Goal: Transaction & Acquisition: Book appointment/travel/reservation

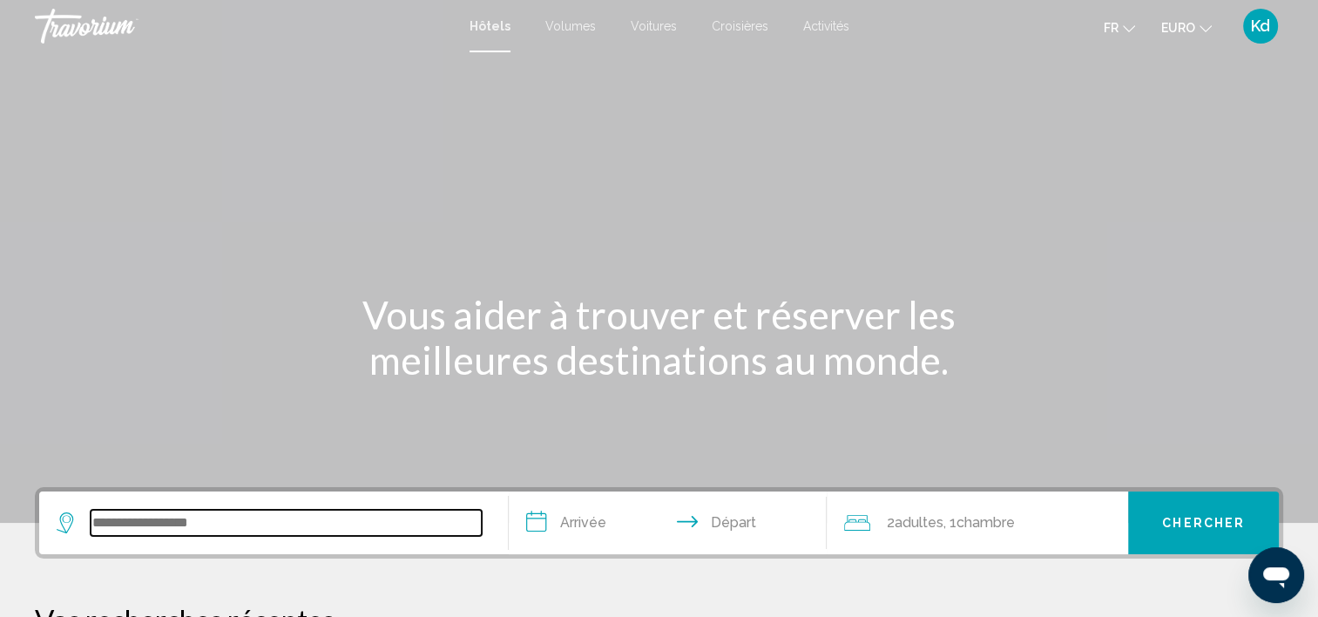
click at [192, 521] on input "Widget de recherche" at bounding box center [286, 523] width 391 height 26
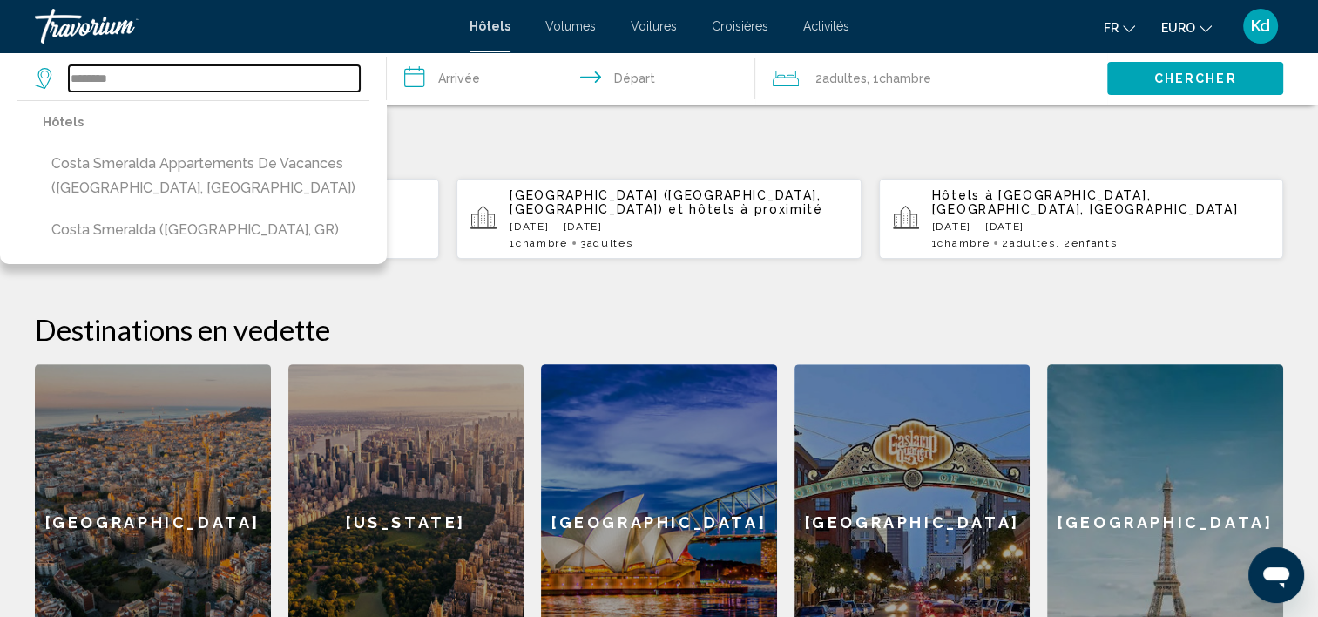
scroll to position [517, 0]
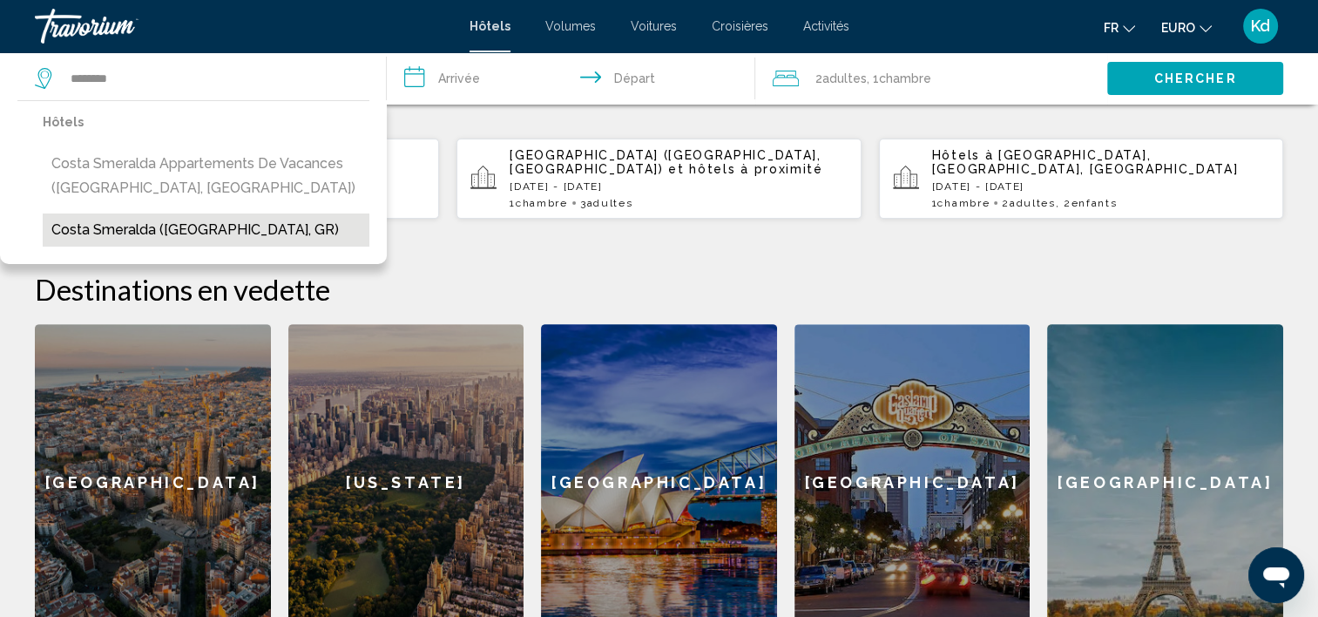
click at [150, 233] on button "Costa Smeralda ([GEOGRAPHIC_DATA], GR)" at bounding box center [206, 229] width 327 height 33
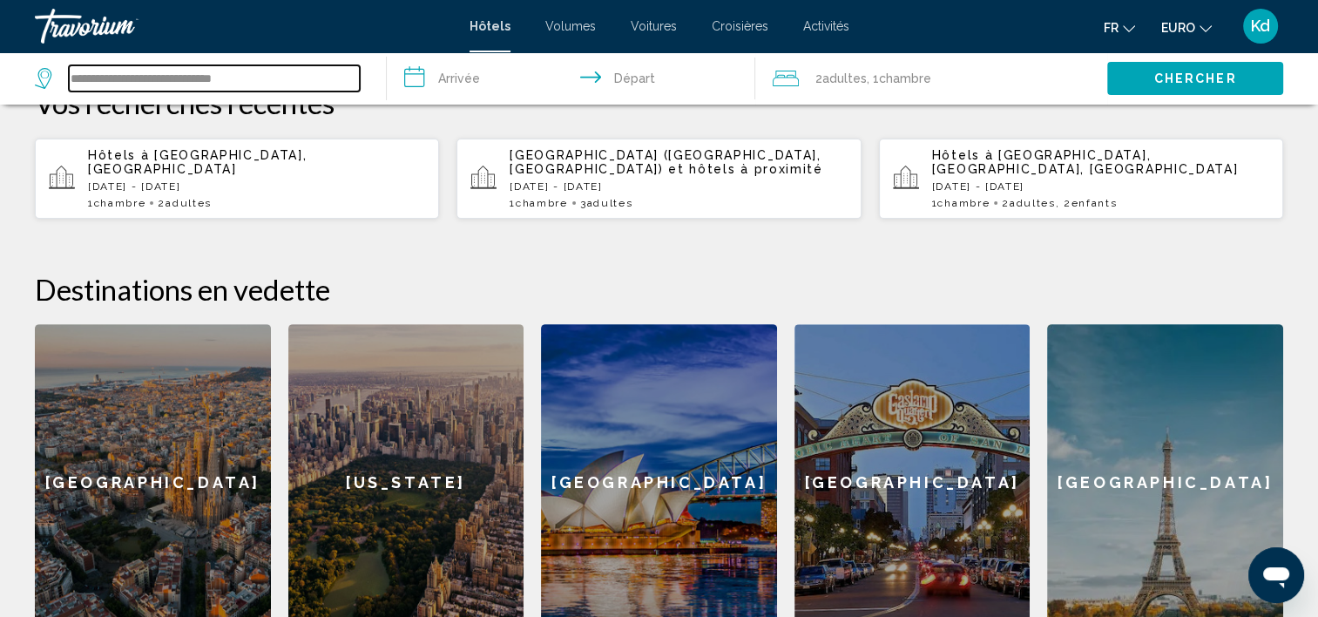
drag, startPoint x: 297, startPoint y: 83, endPoint x: 0, endPoint y: 90, distance: 297.2
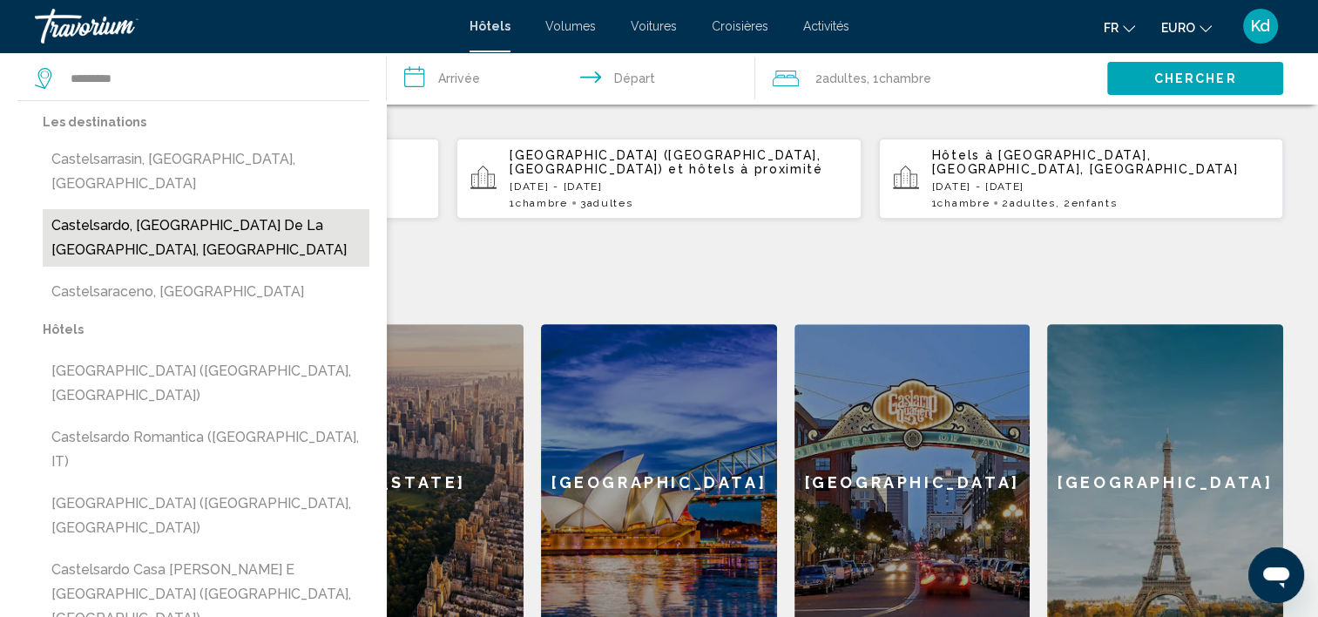
click at [143, 213] on button "Castelsardo, [GEOGRAPHIC_DATA] de la [GEOGRAPHIC_DATA], [GEOGRAPHIC_DATA]" at bounding box center [206, 238] width 327 height 58
type input "**********"
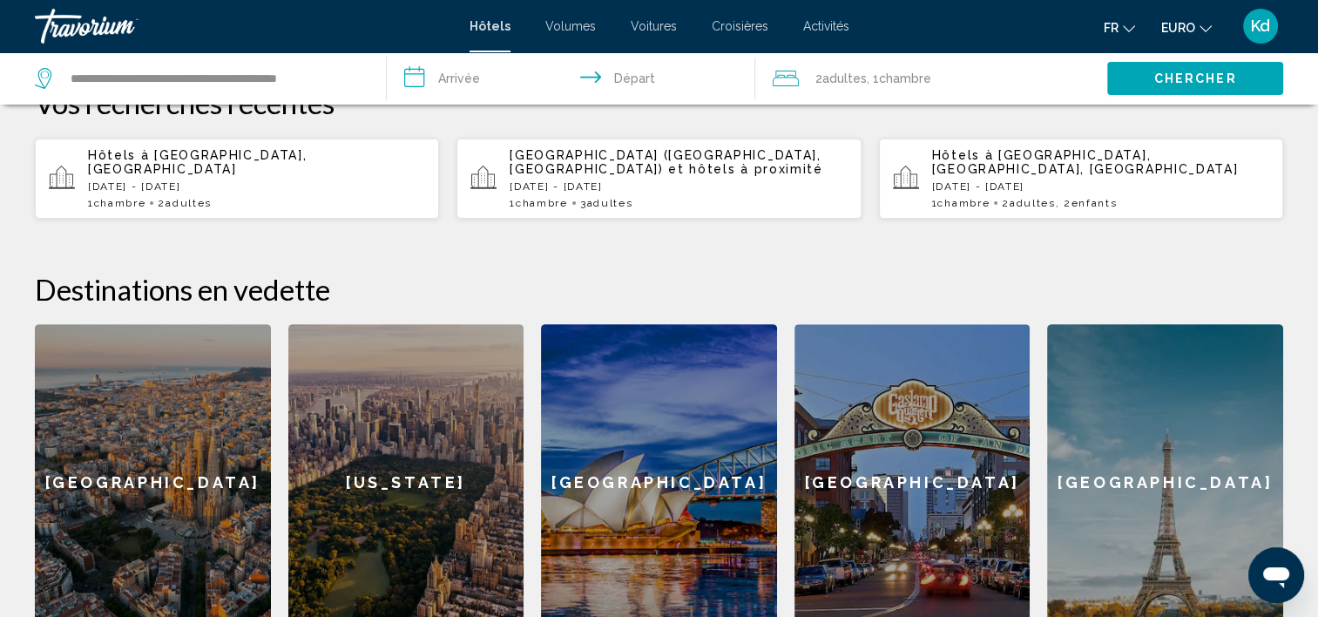
click at [473, 65] on input "**********" at bounding box center [575, 81] width 376 height 58
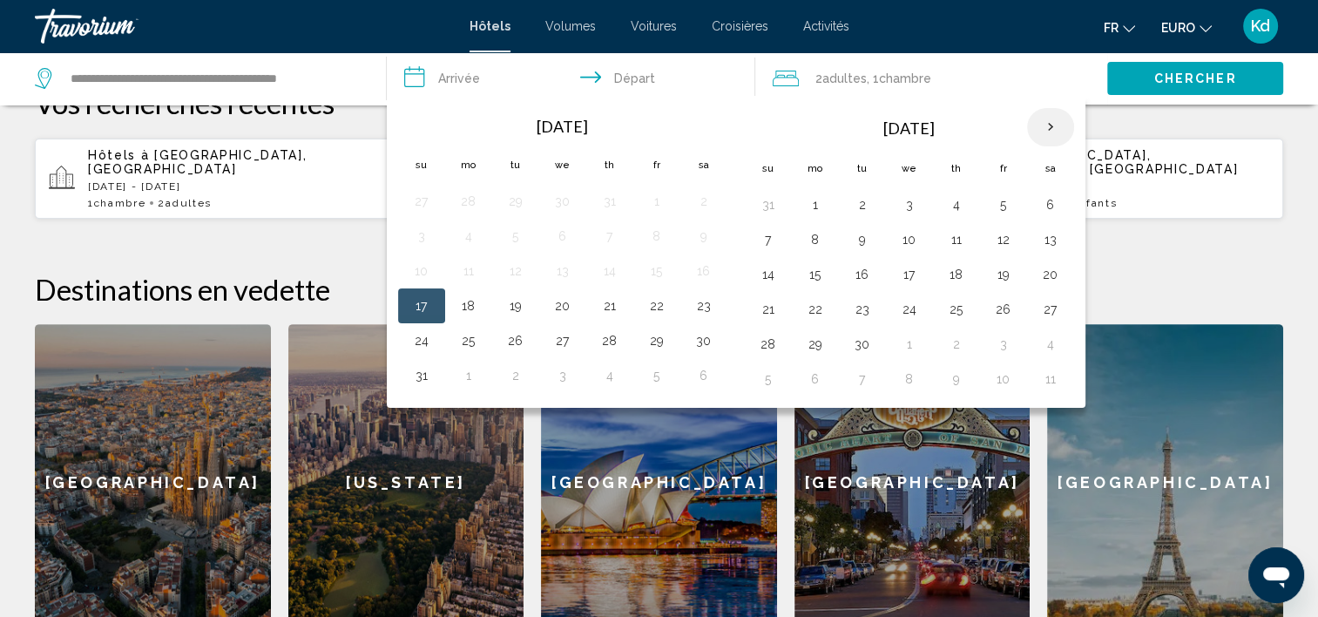
click at [1048, 126] on th "Next month" at bounding box center [1050, 127] width 47 height 38
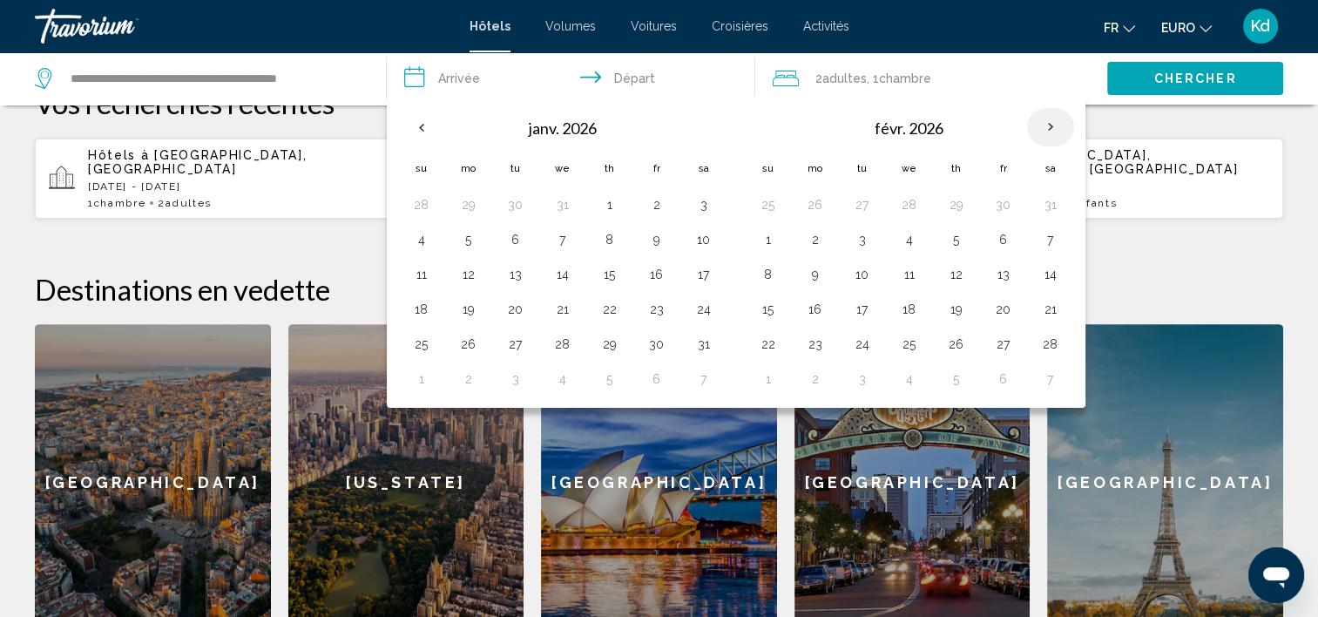
click at [1048, 126] on th "Next month" at bounding box center [1050, 127] width 47 height 38
click at [1050, 202] on button "2" at bounding box center [1051, 205] width 28 height 24
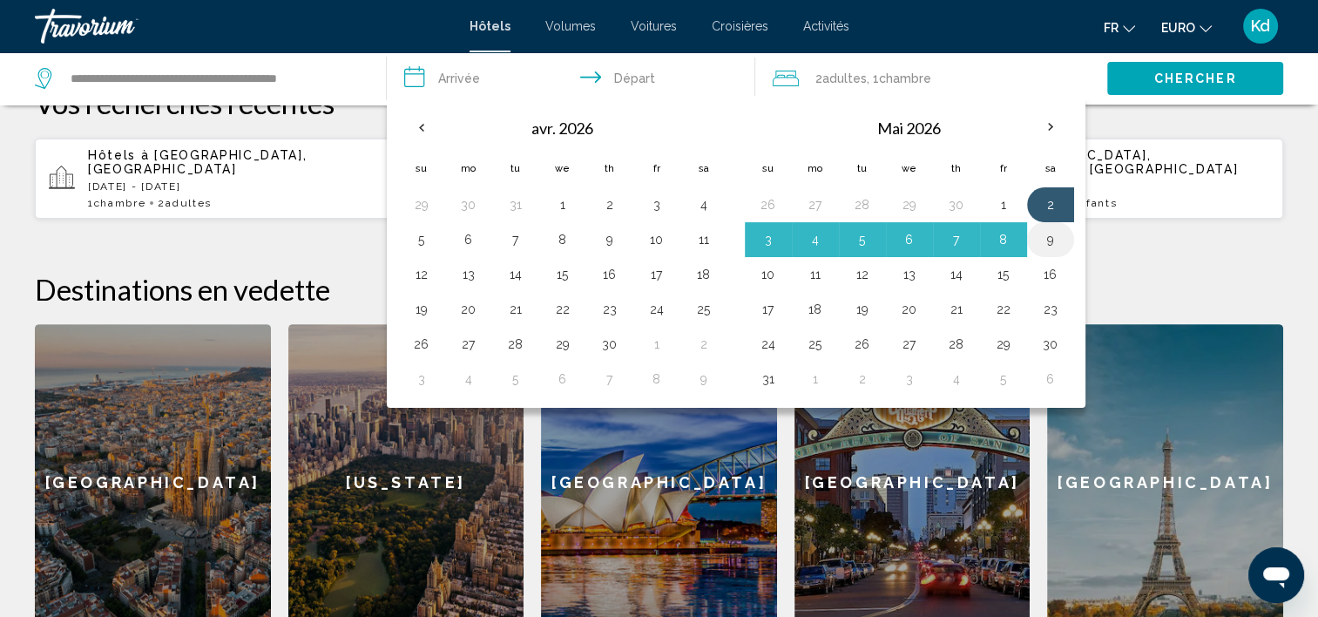
click at [1049, 240] on button "9" at bounding box center [1051, 239] width 28 height 24
type input "**********"
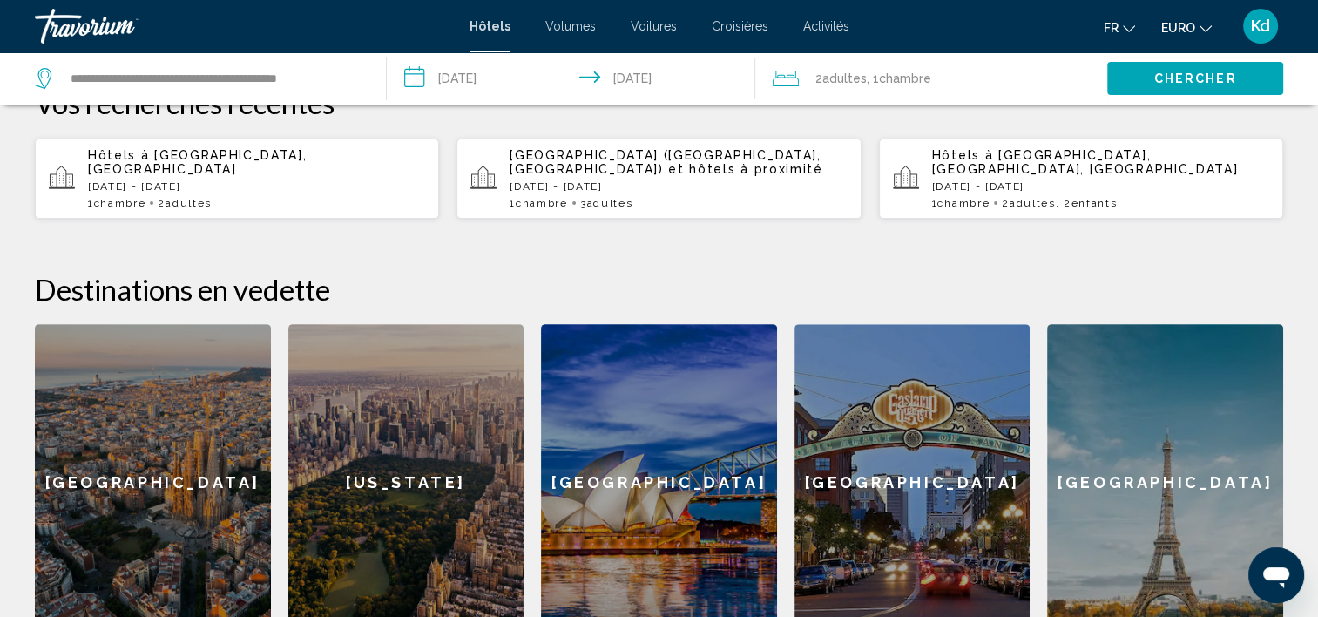
click at [932, 91] on div "2 Adulte Adultes , 1 Chambre pièces" at bounding box center [940, 78] width 335 height 52
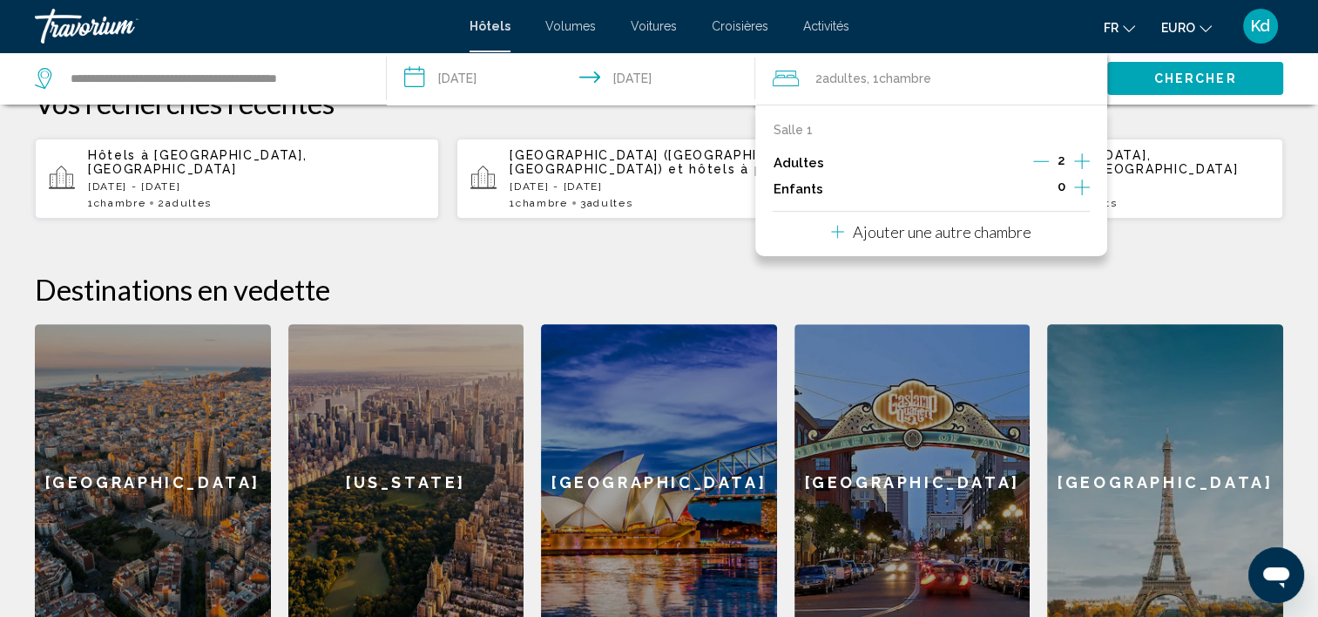
click at [1081, 189] on icon "Augmenter les enfants" at bounding box center [1082, 187] width 16 height 16
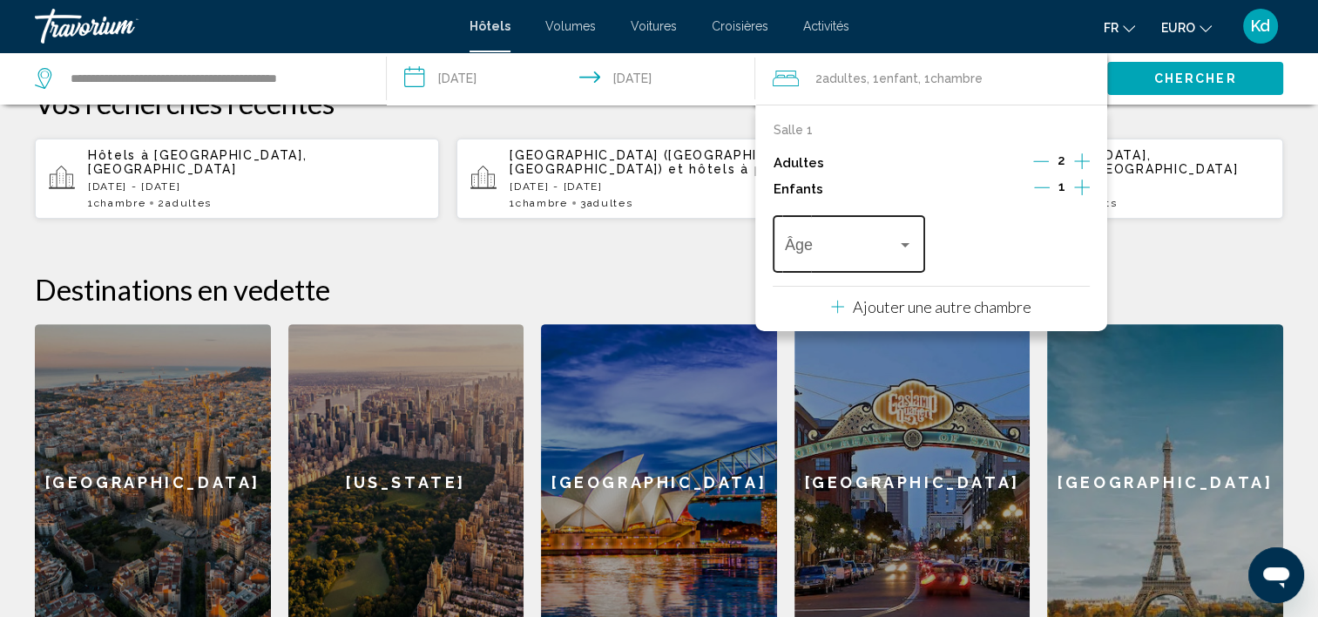
click at [850, 234] on div "Âge" at bounding box center [849, 242] width 128 height 62
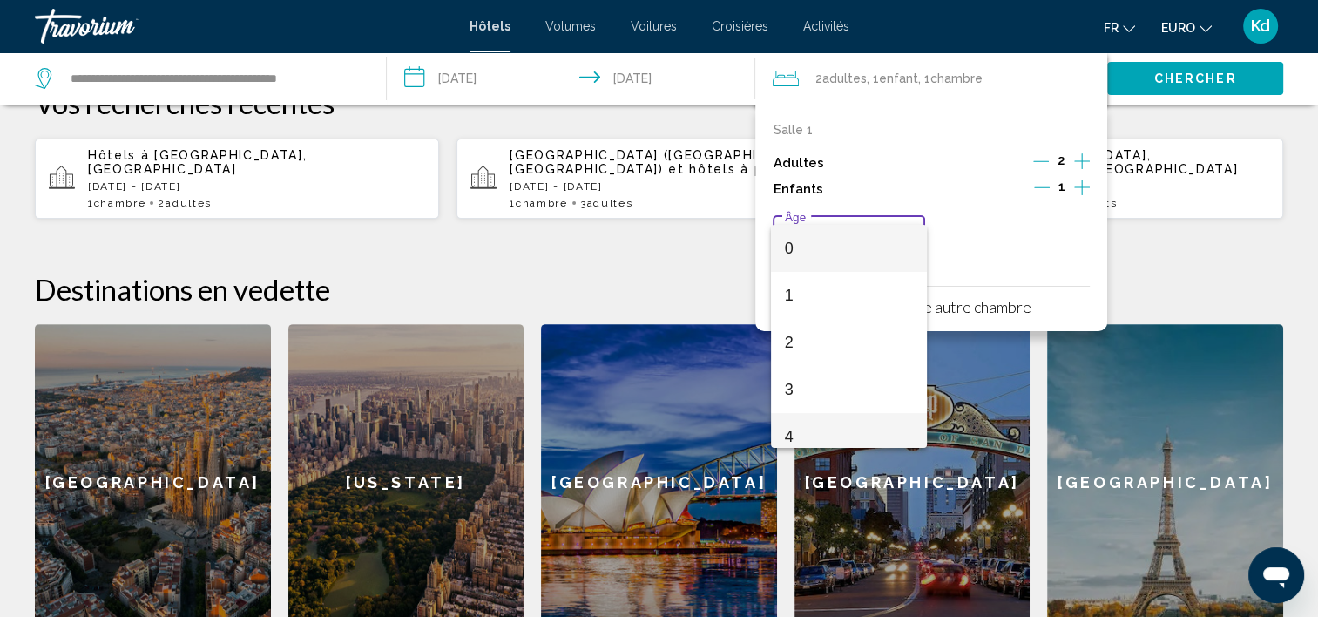
click at [822, 437] on span "4" at bounding box center [849, 436] width 128 height 47
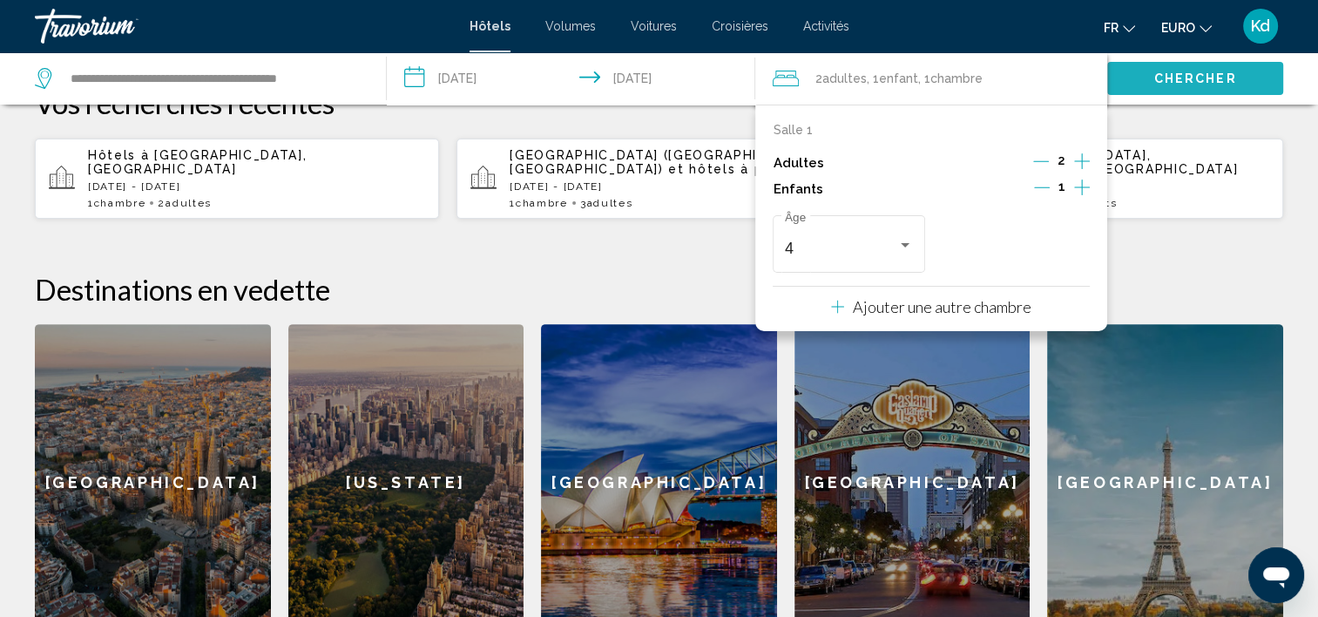
click at [1197, 78] on span "Chercher" at bounding box center [1195, 79] width 83 height 14
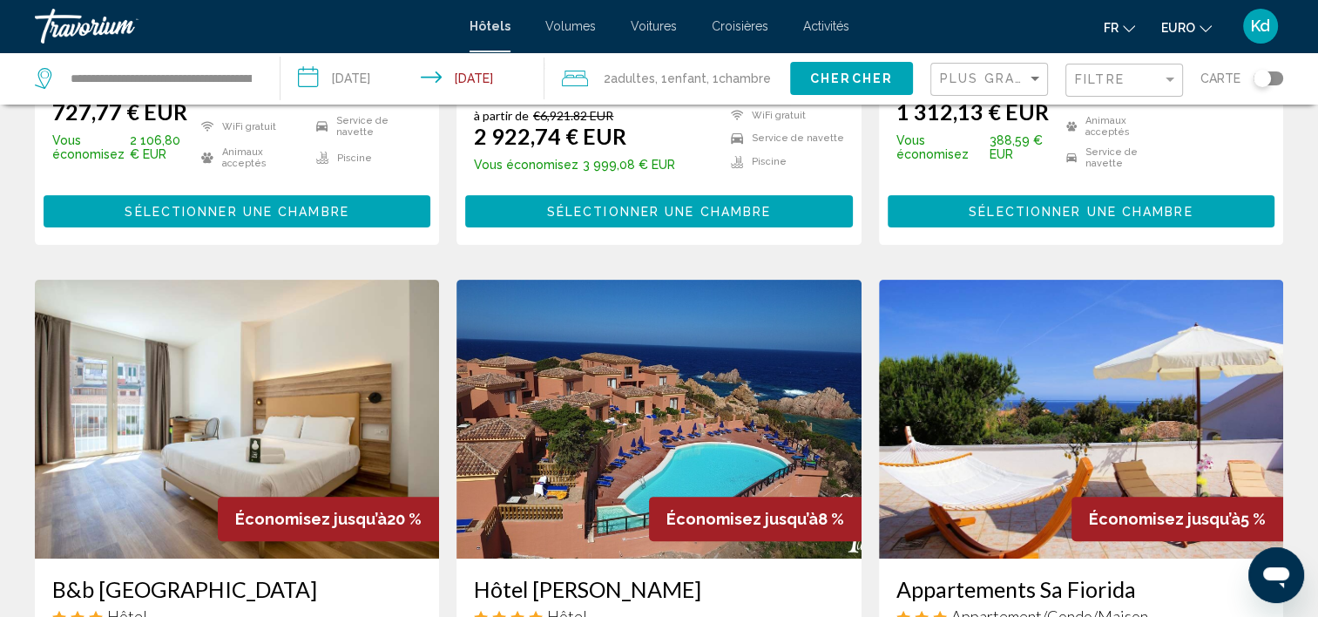
scroll to position [349, 0]
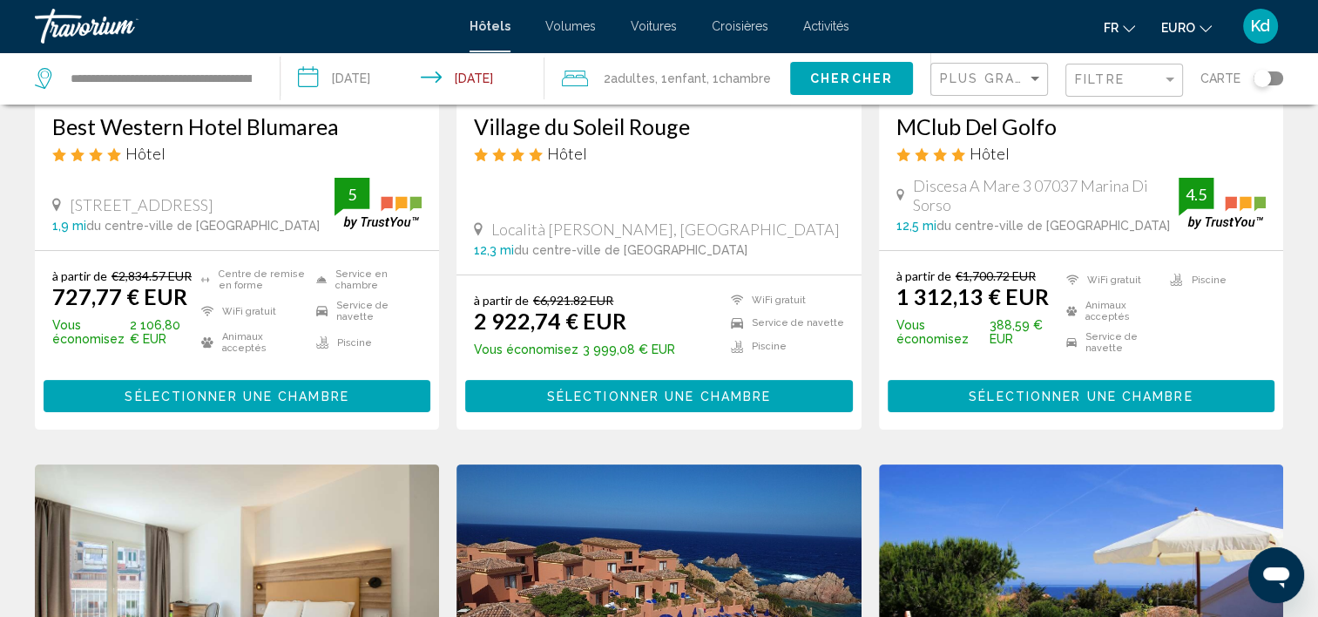
click at [204, 390] on span "Sélectionner une chambre" at bounding box center [237, 396] width 224 height 14
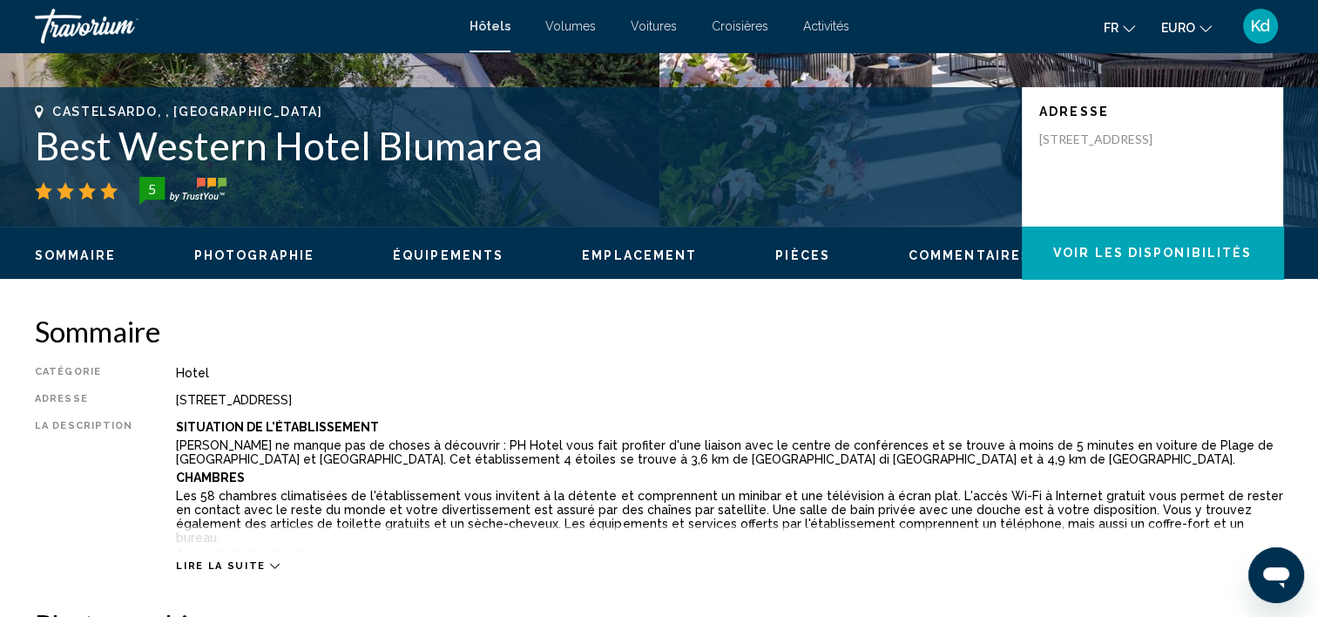
scroll to position [4, 0]
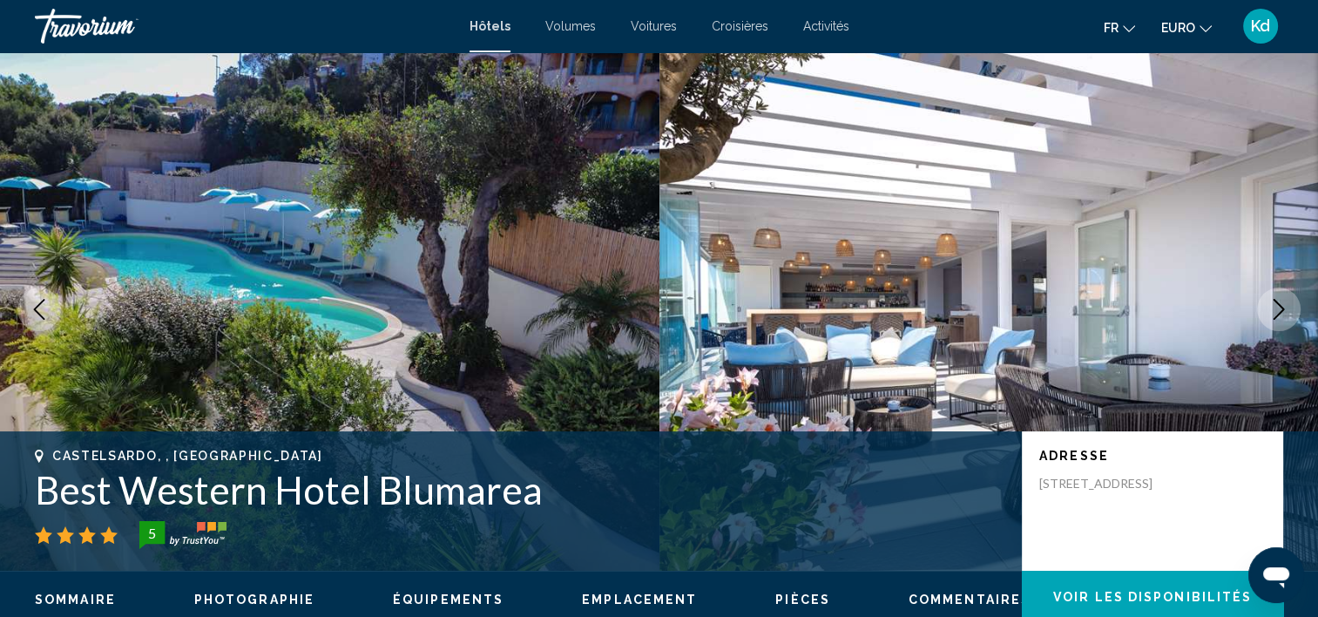
click at [1283, 305] on icon "Image suivante" at bounding box center [1279, 309] width 21 height 21
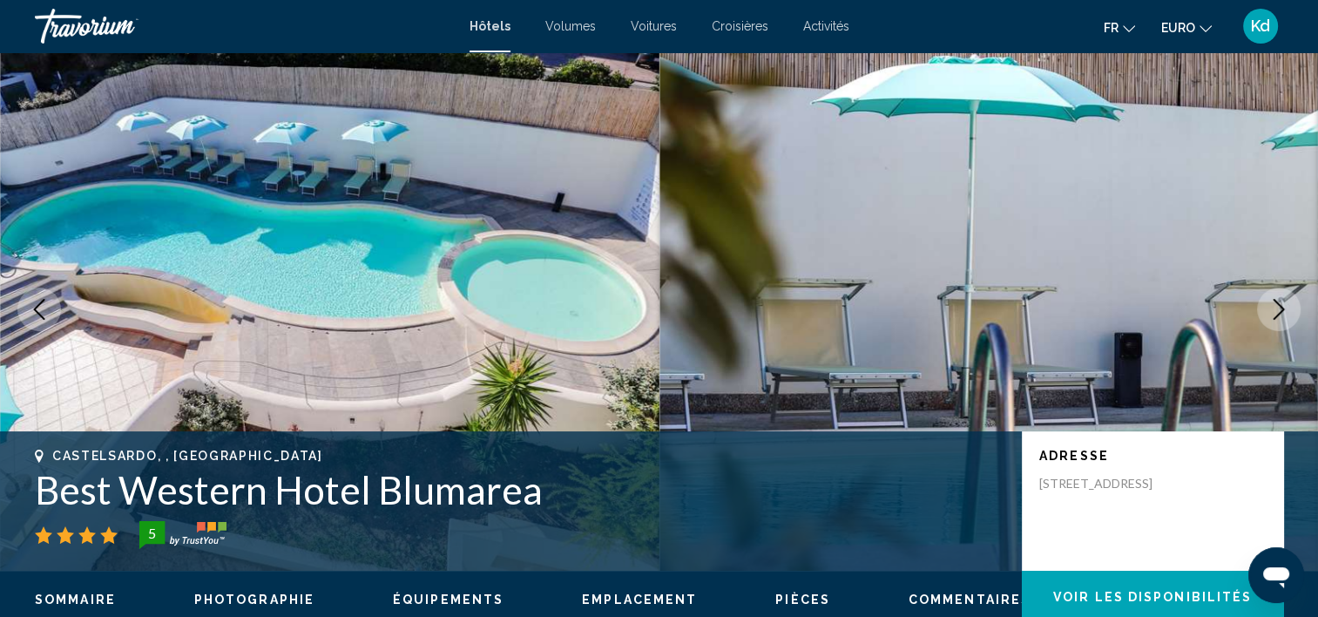
click at [1283, 305] on icon "Image suivante" at bounding box center [1279, 309] width 21 height 21
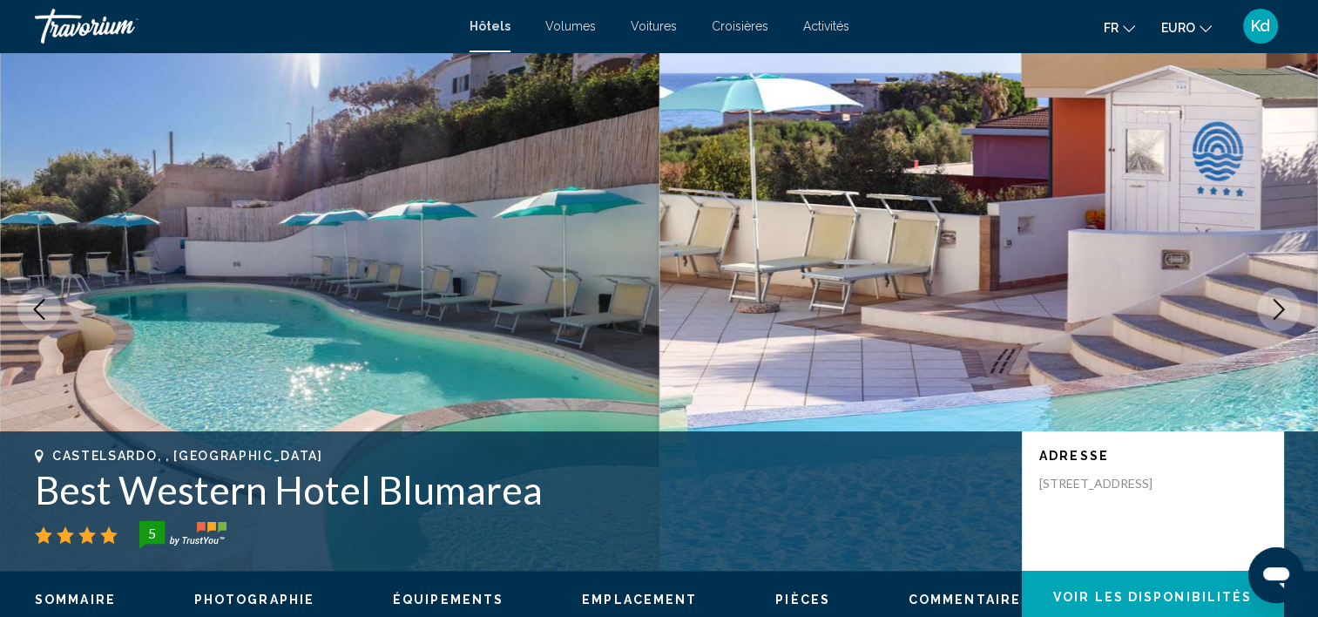
click at [1283, 305] on icon "Image suivante" at bounding box center [1279, 309] width 21 height 21
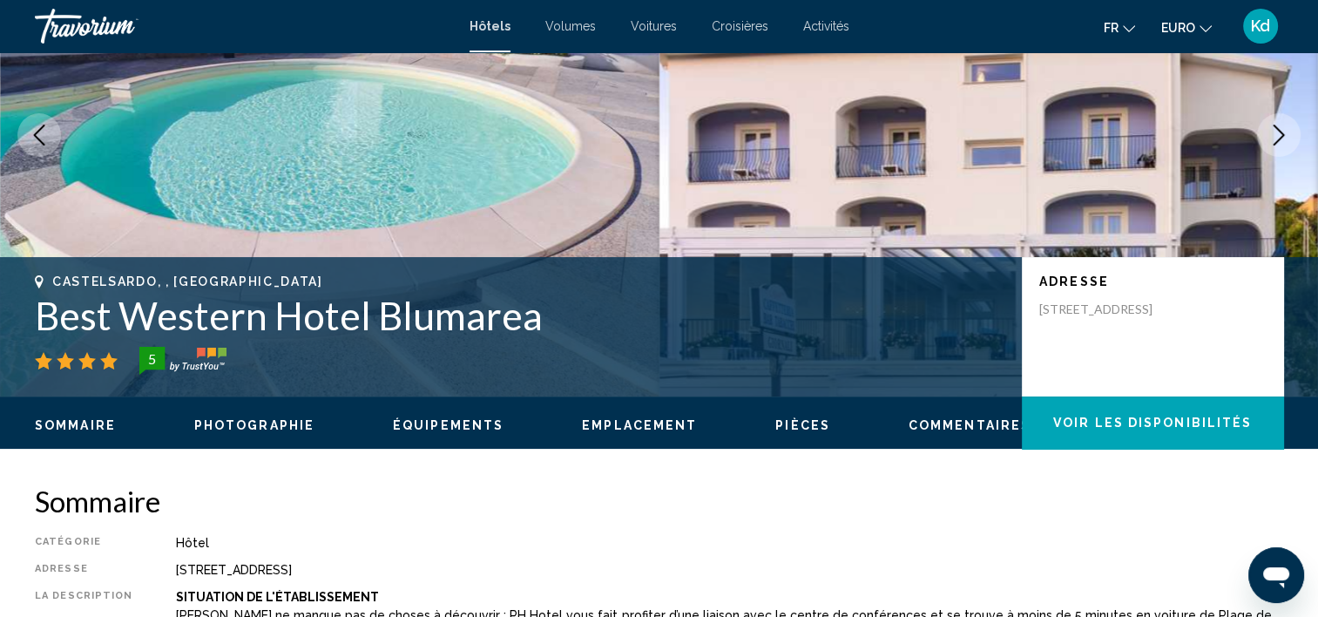
click at [1124, 425] on span "Voir les disponibilités" at bounding box center [1152, 423] width 199 height 14
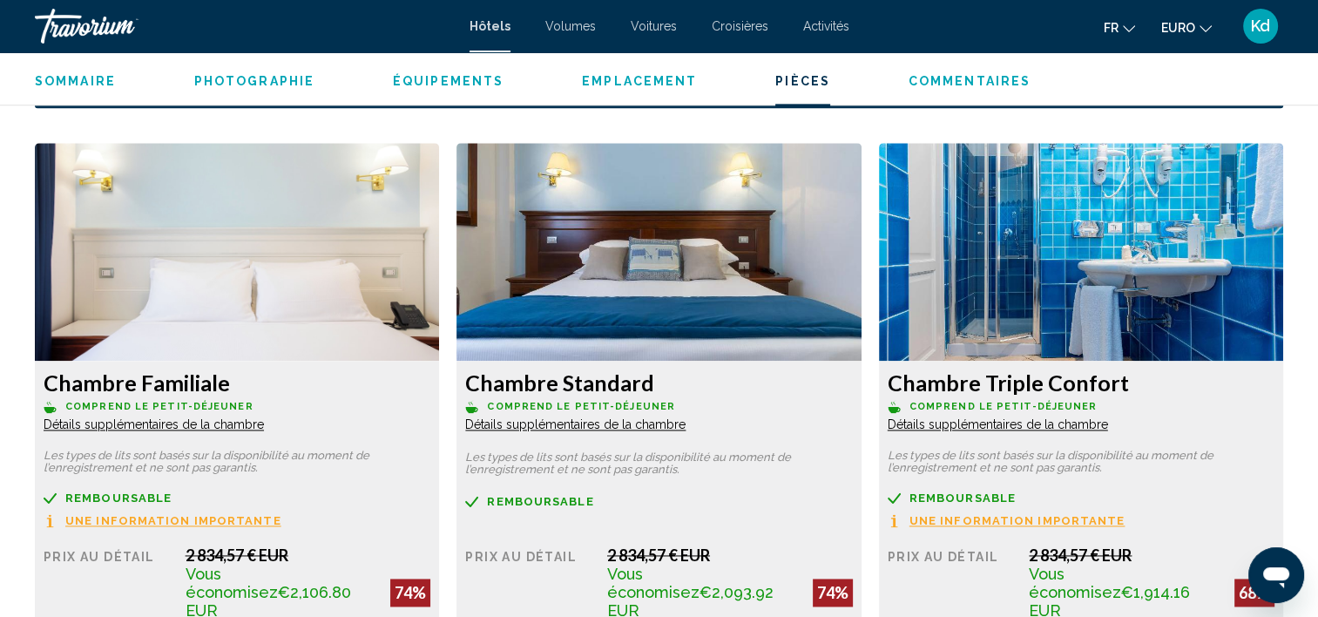
scroll to position [2295, 0]
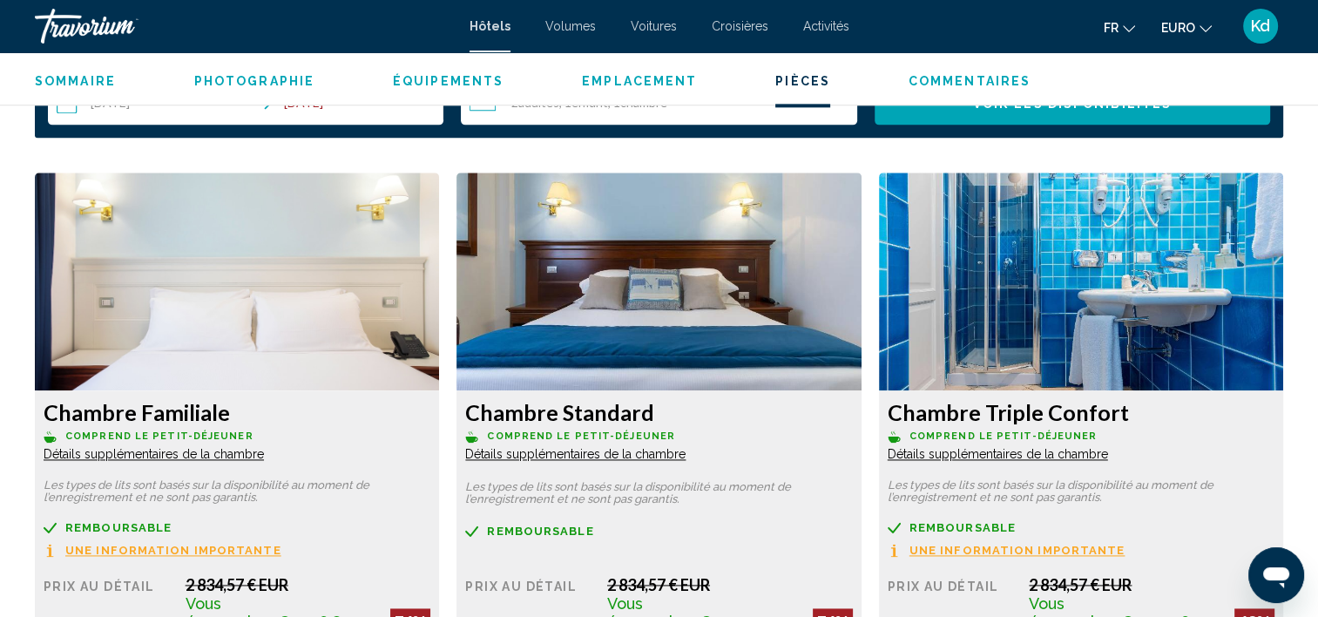
click at [112, 456] on span "Détails supplémentaires de la chambre" at bounding box center [154, 454] width 220 height 14
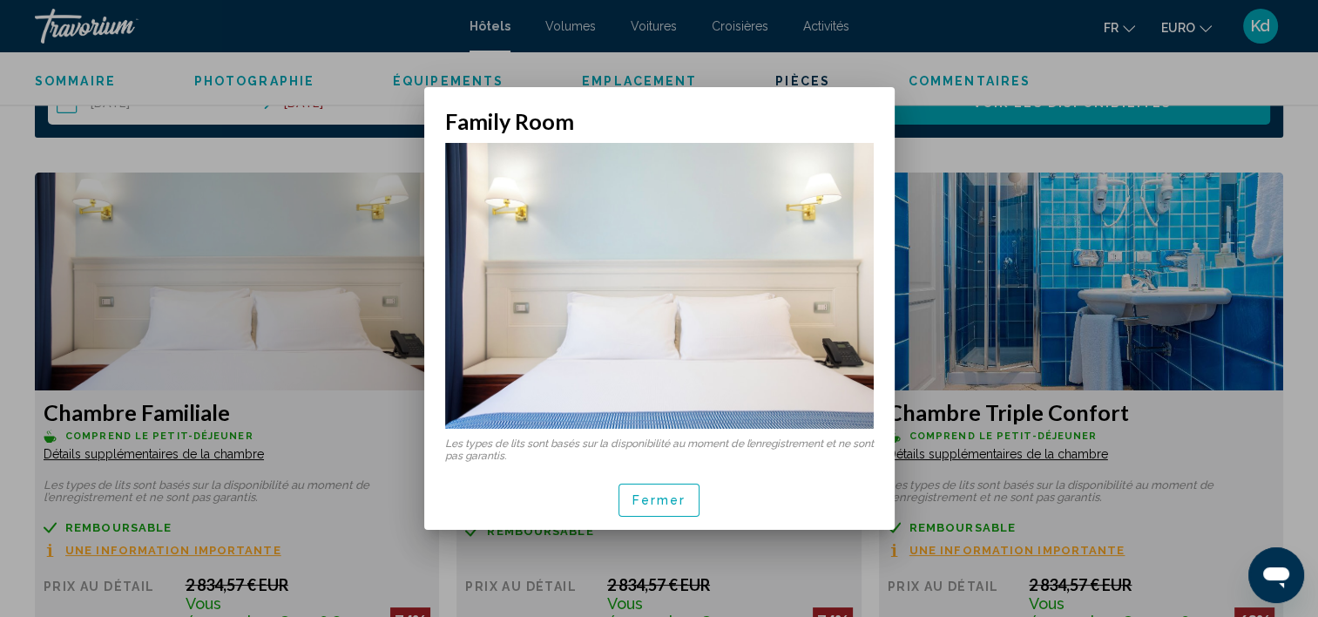
scroll to position [0, 0]
click at [681, 502] on span "Fermer" at bounding box center [660, 501] width 54 height 14
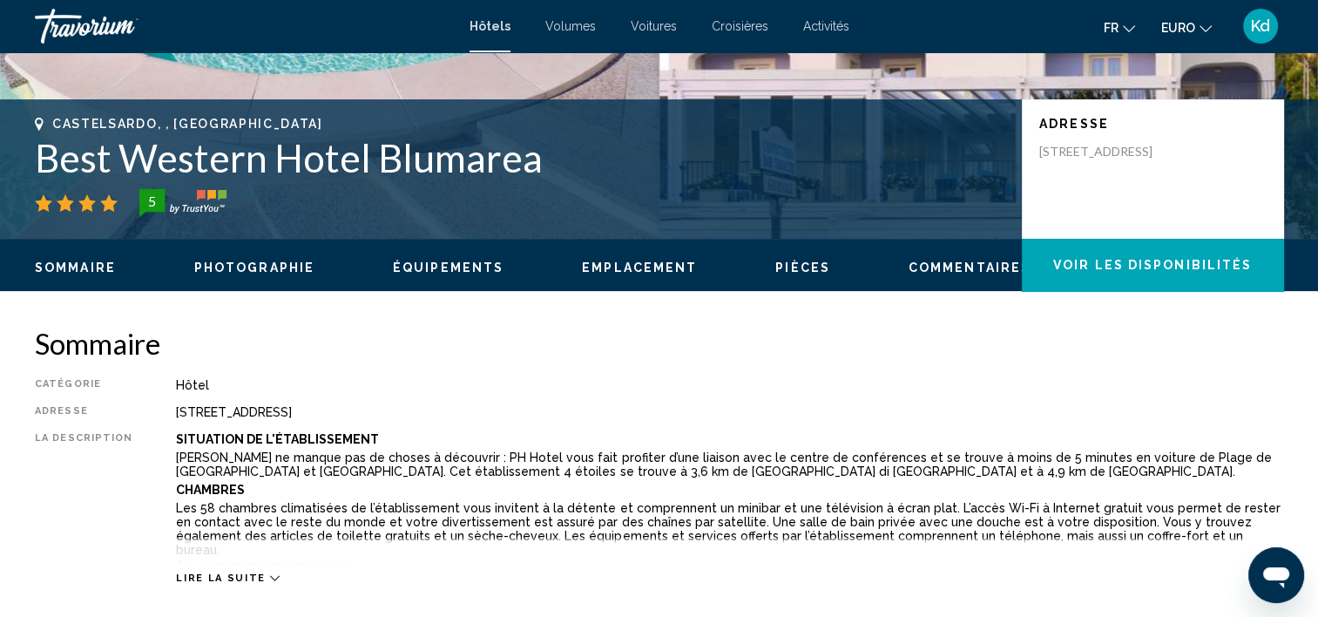
scroll to position [291, 0]
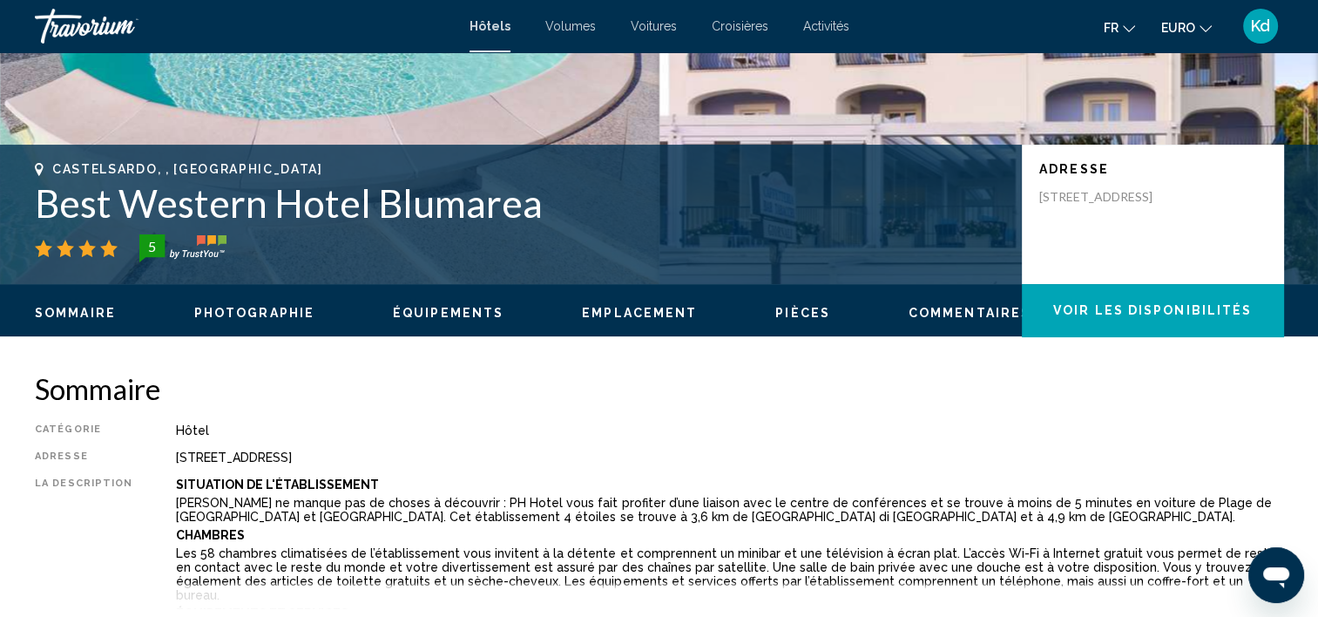
drag, startPoint x: 42, startPoint y: 199, endPoint x: 536, endPoint y: 201, distance: 494.0
click at [536, 200] on h1 "Best Western Hotel Blumarea" at bounding box center [520, 202] width 970 height 45
drag, startPoint x: 536, startPoint y: 201, endPoint x: 477, endPoint y: 209, distance: 58.9
copy h1 "Best Western Hotel Blumarea"
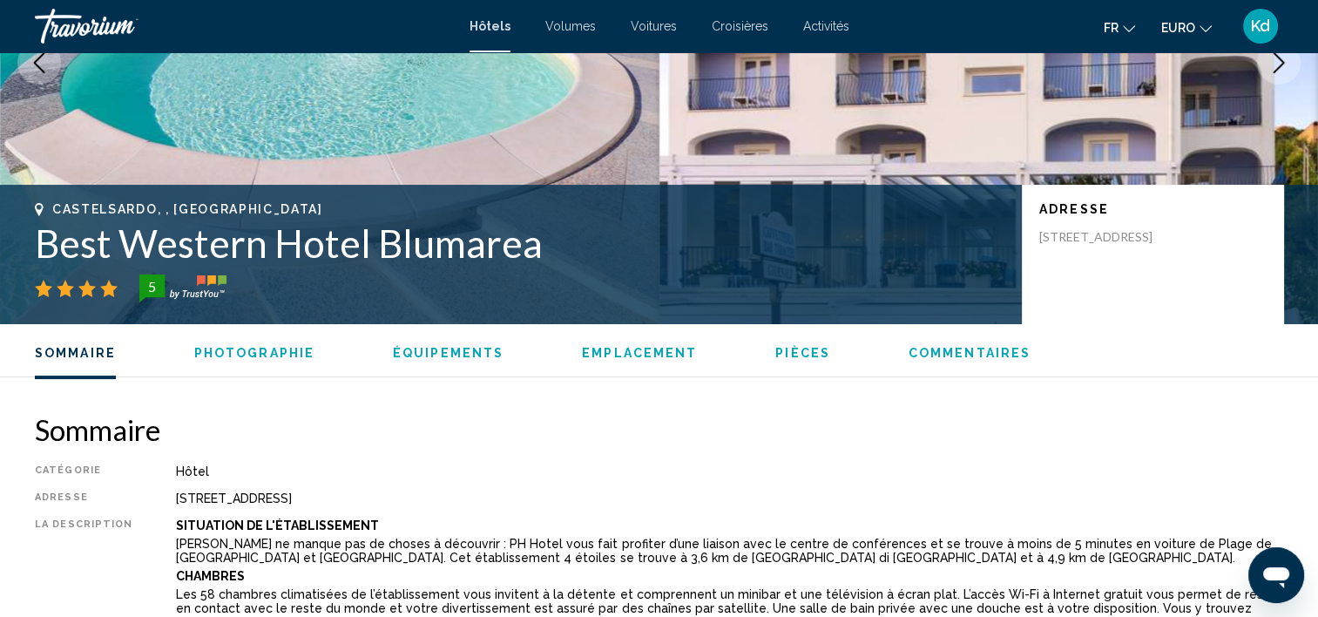
scroll to position [0, 0]
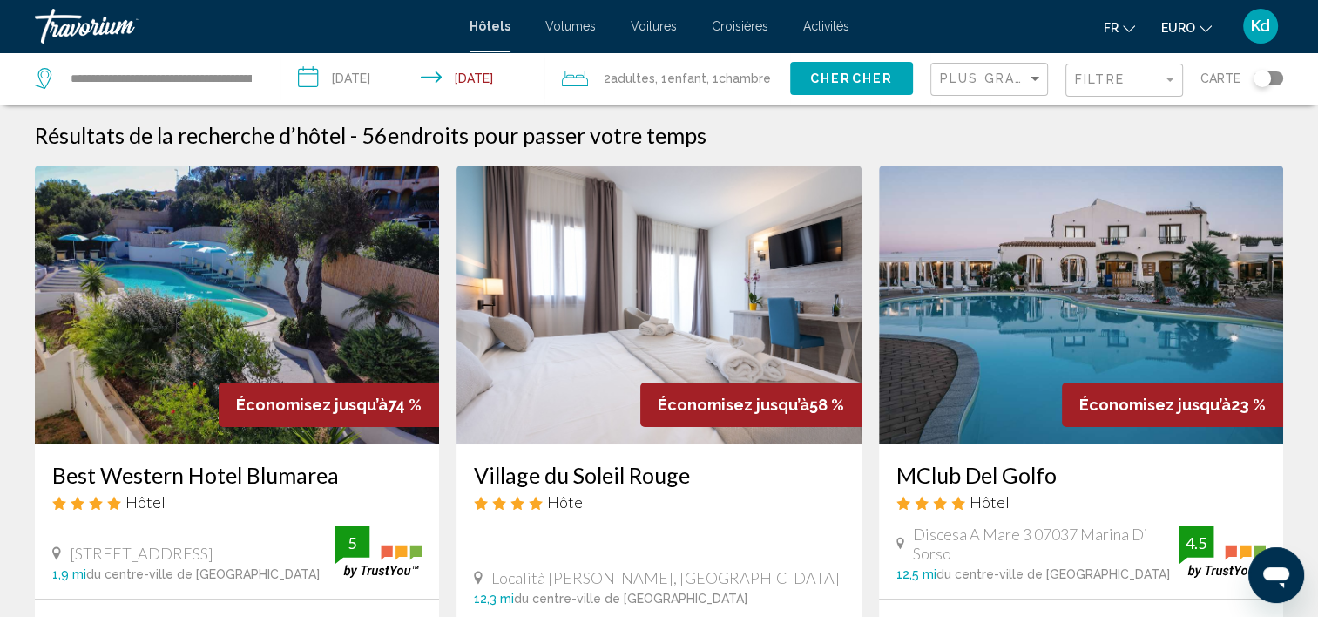
click at [285, 320] on img "Contenu principal" at bounding box center [237, 305] width 404 height 279
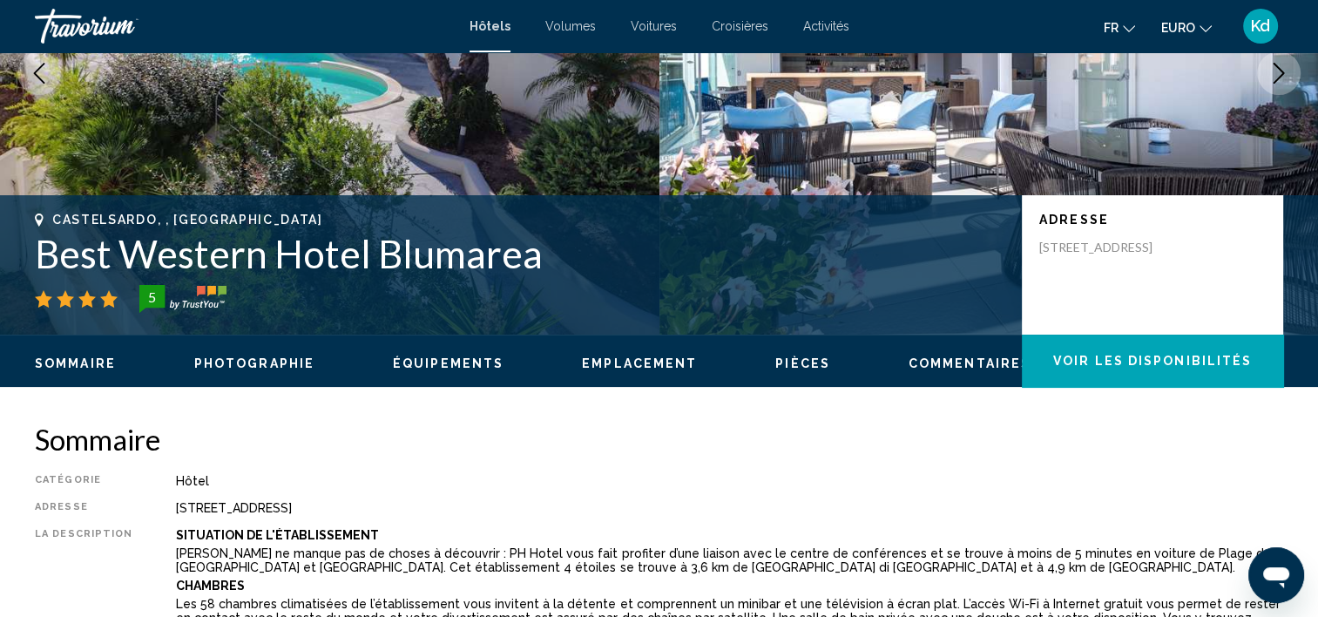
scroll to position [266, 0]
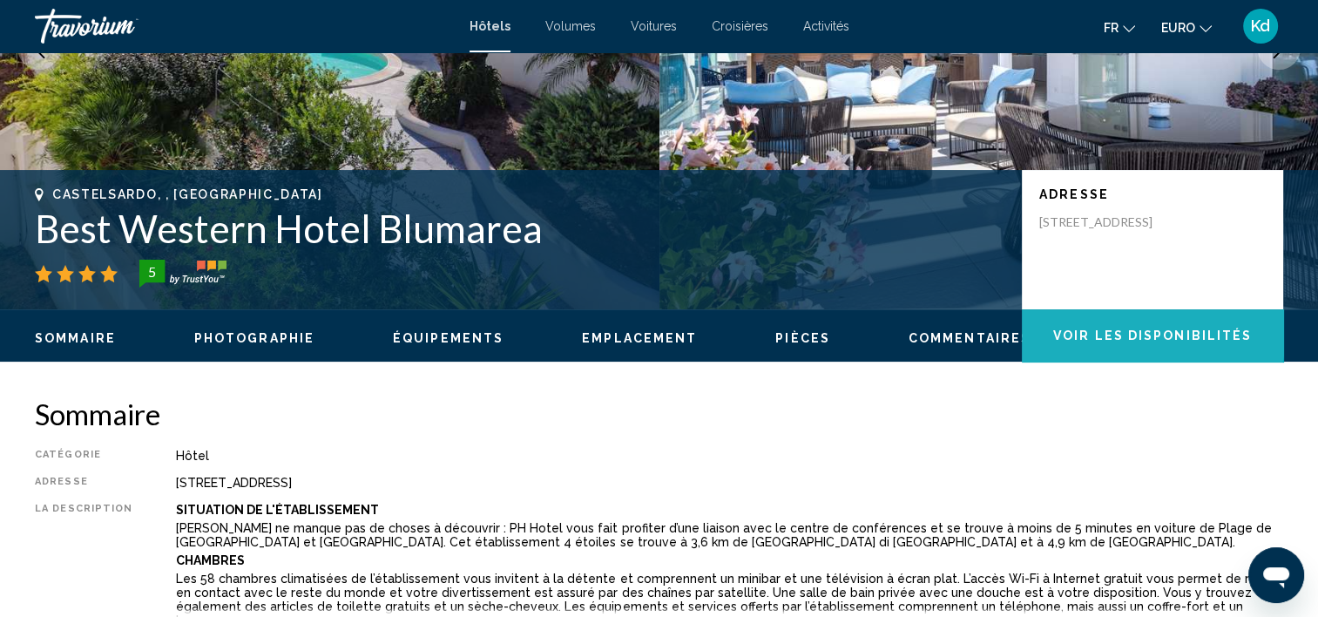
click at [1107, 320] on button "Voir les disponibilités" at bounding box center [1152, 335] width 261 height 52
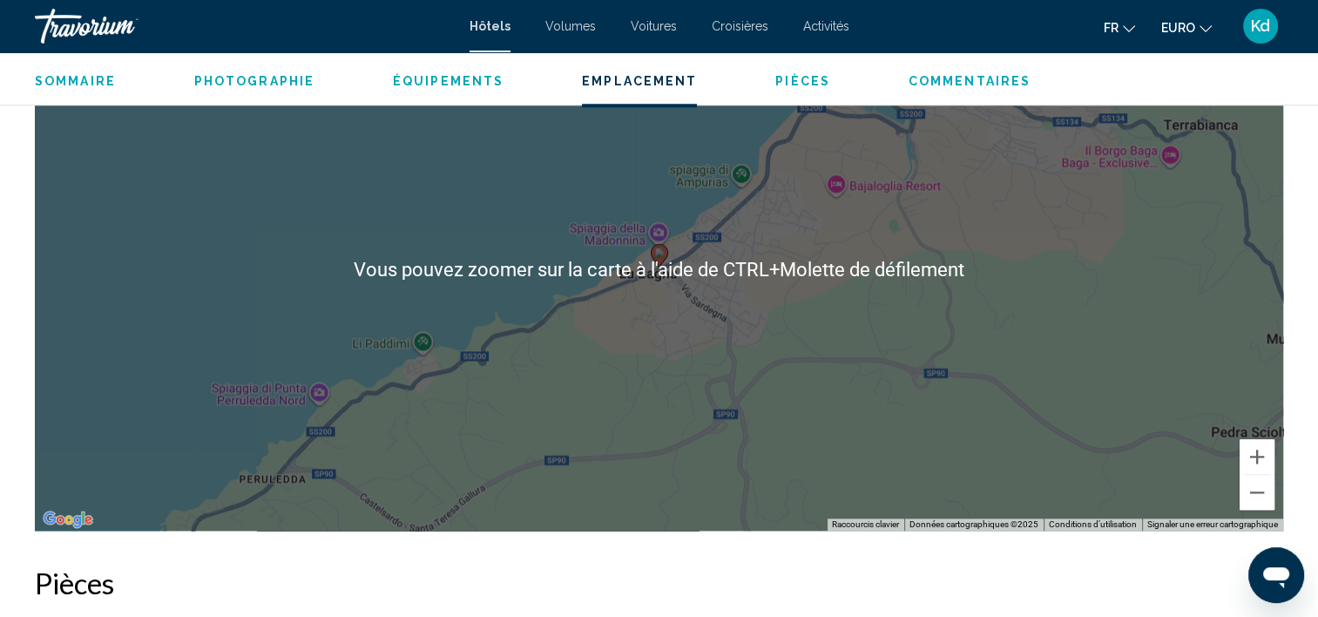
scroll to position [1743, 0]
